Goal: Information Seeking & Learning: Find specific page/section

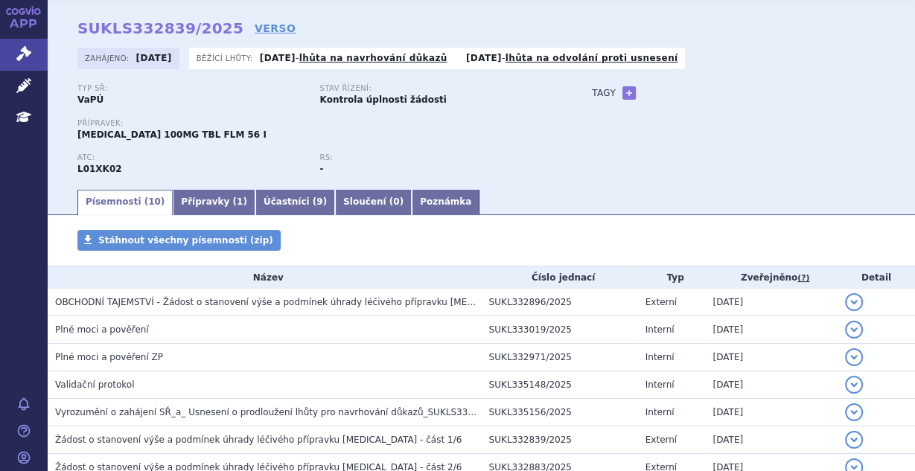
scroll to position [159, 0]
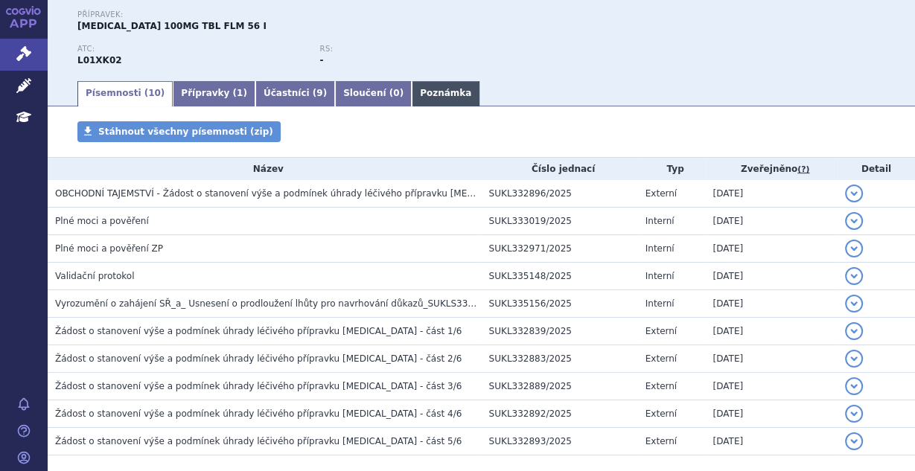
click at [412, 95] on link "Poznámka" at bounding box center [446, 93] width 68 height 25
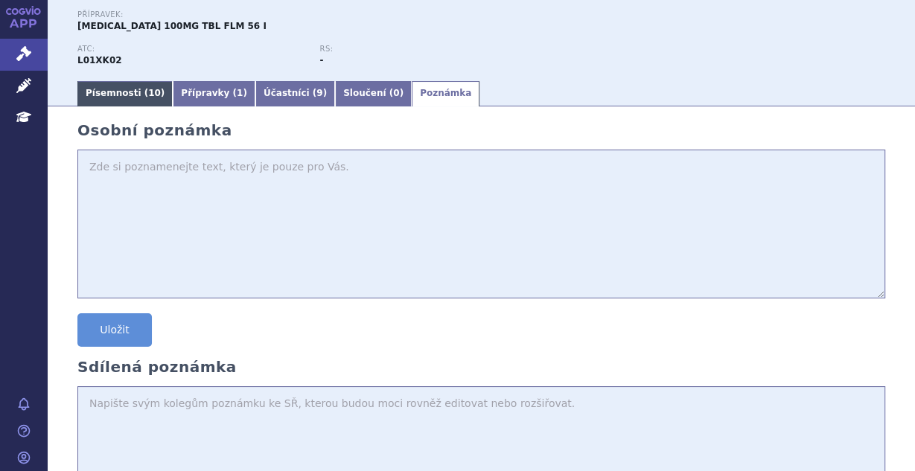
click at [131, 88] on link "Písemnosti ( 10 )" at bounding box center [124, 93] width 95 height 25
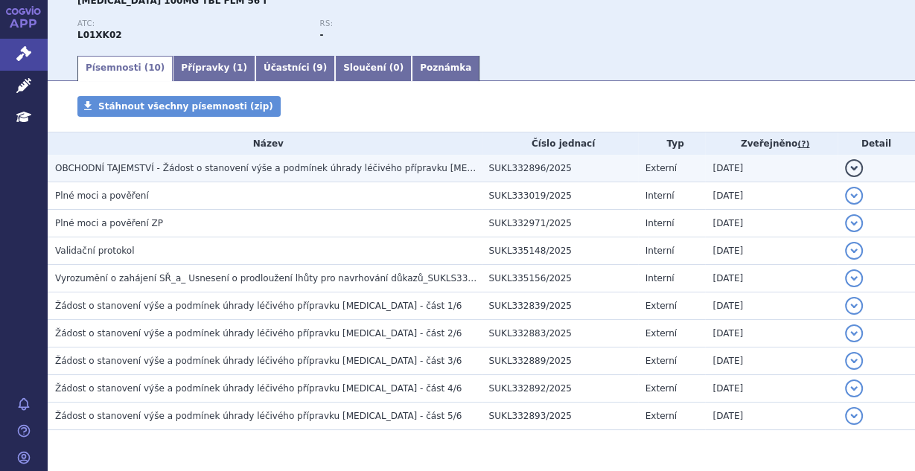
scroll to position [198, 0]
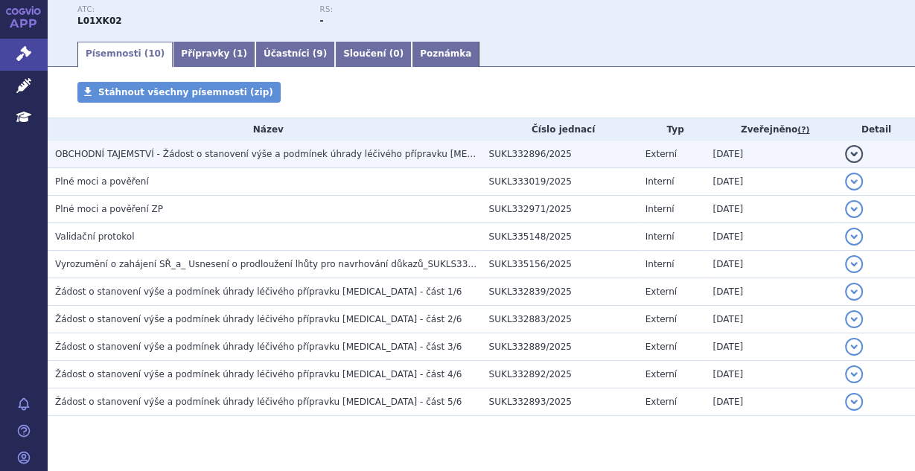
click at [376, 147] on h3 "OBCHODNÍ TAJEMSTVÍ - Žádost o stanovení výše a podmínek úhrady léčivého příprav…" at bounding box center [268, 154] width 427 height 15
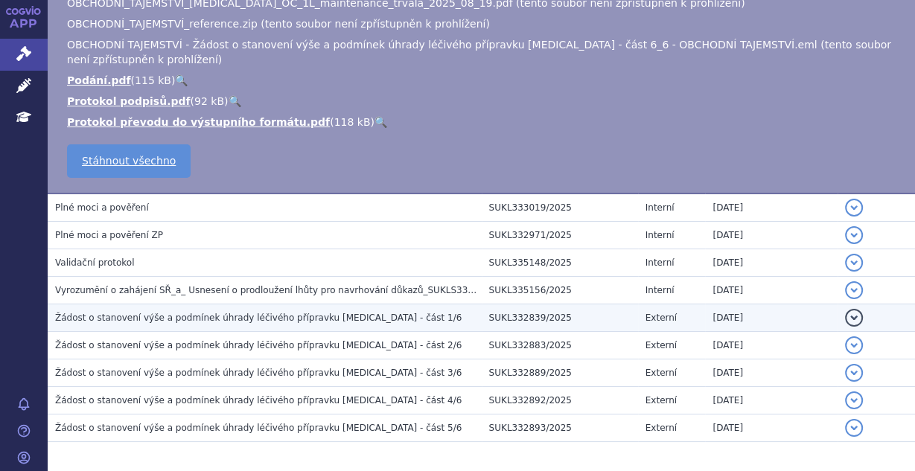
click at [232, 304] on td "Žádost o stanovení výše a podmínek úhrady léčivého přípravku [MEDICAL_DATA] - č…" at bounding box center [265, 318] width 434 height 28
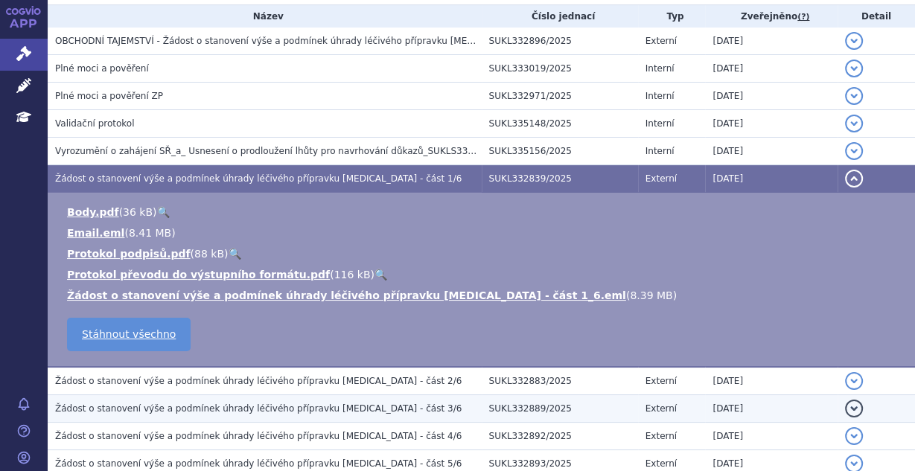
scroll to position [346, 0]
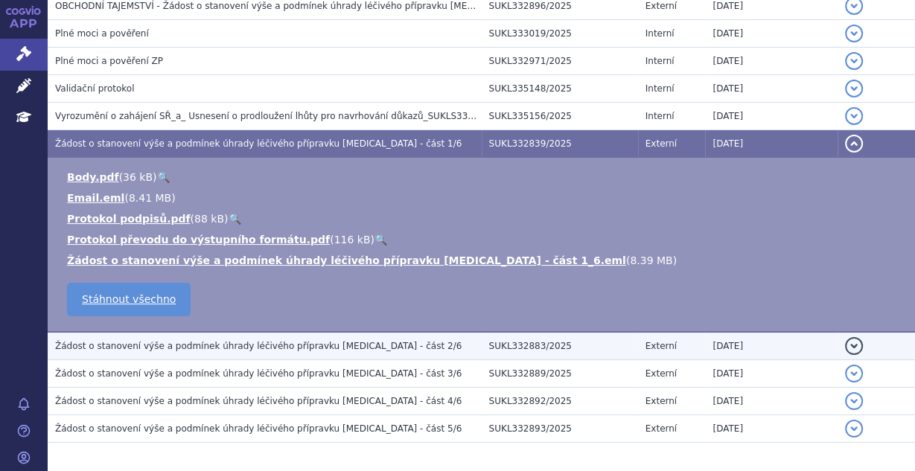
click at [238, 339] on h3 "Žádost o stanovení výše a podmínek úhrady léčivého přípravku [MEDICAL_DATA] - č…" at bounding box center [268, 346] width 427 height 15
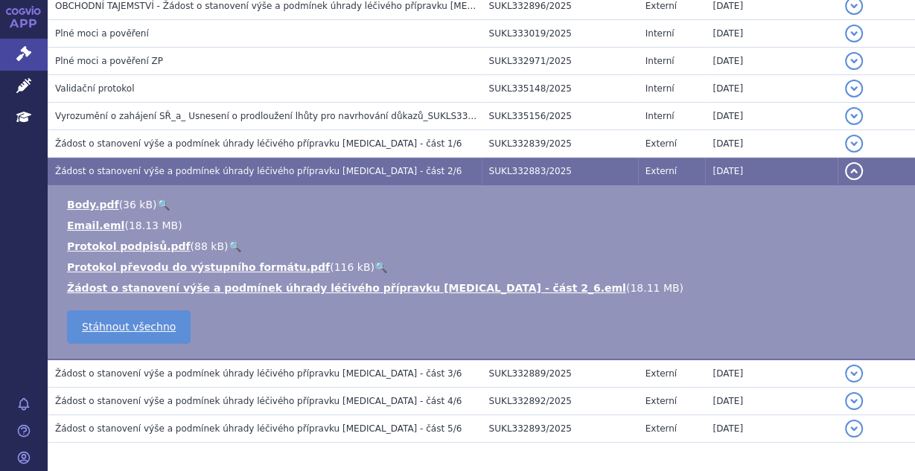
click at [231, 378] on h3 "Žádost o stanovení výše a podmínek úhrady léčivého přípravku [MEDICAL_DATA] - č…" at bounding box center [268, 373] width 427 height 15
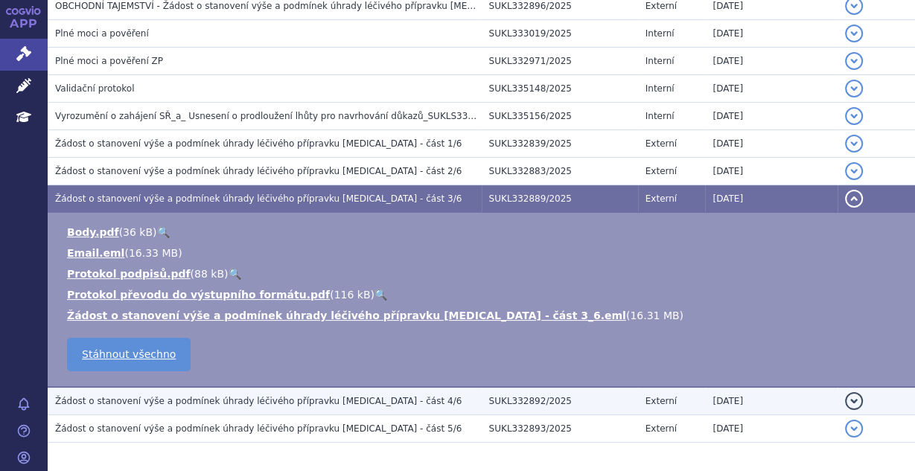
click at [230, 399] on span "Žádost o stanovení výše a podmínek úhrady léčivého přípravku [MEDICAL_DATA] - č…" at bounding box center [258, 401] width 406 height 10
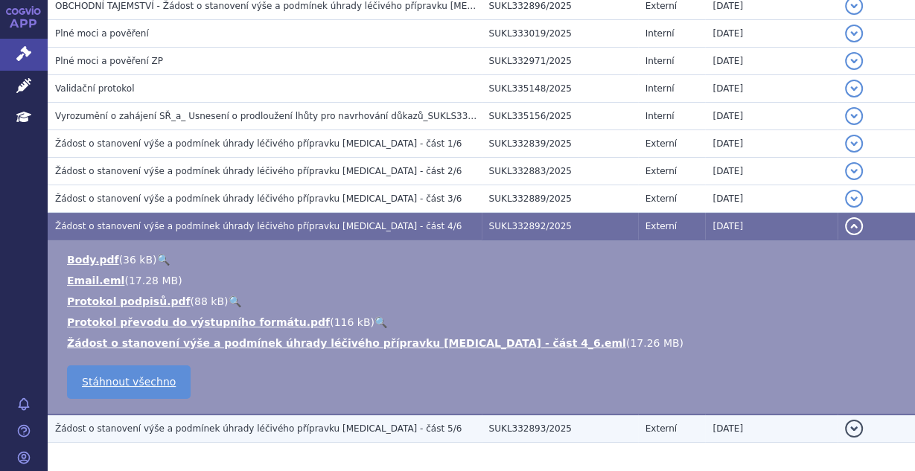
click at [228, 415] on td "Žádost o stanovení výše a podmínek úhrady léčivého přípravku [MEDICAL_DATA] - č…" at bounding box center [265, 429] width 434 height 28
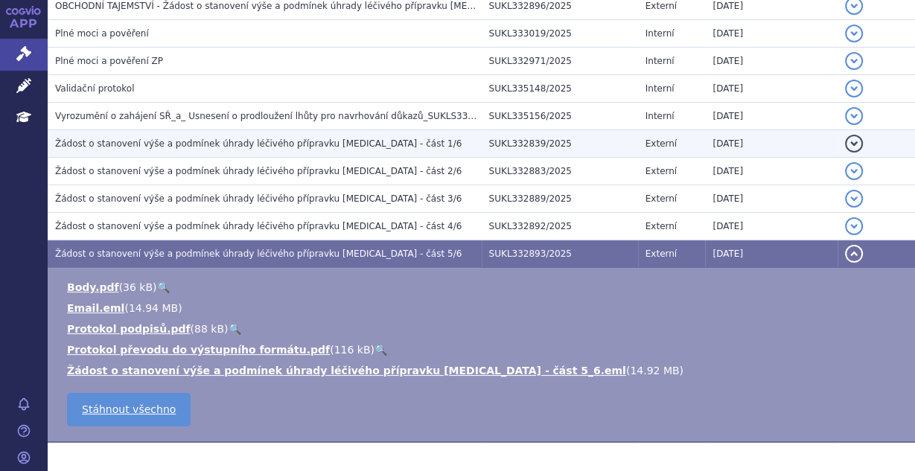
click at [286, 138] on span "Žádost o stanovení výše a podmínek úhrady léčivého přípravku [MEDICAL_DATA] - č…" at bounding box center [258, 143] width 406 height 10
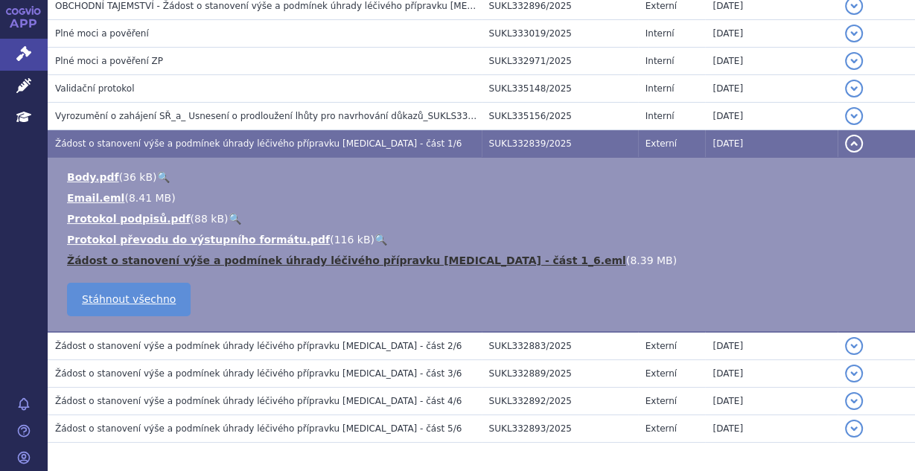
click at [292, 259] on link "Žádost o stanovení výše a podmínek úhrady léčivého přípravku [MEDICAL_DATA] - č…" at bounding box center [346, 261] width 559 height 12
